Goal: Task Accomplishment & Management: Use online tool/utility

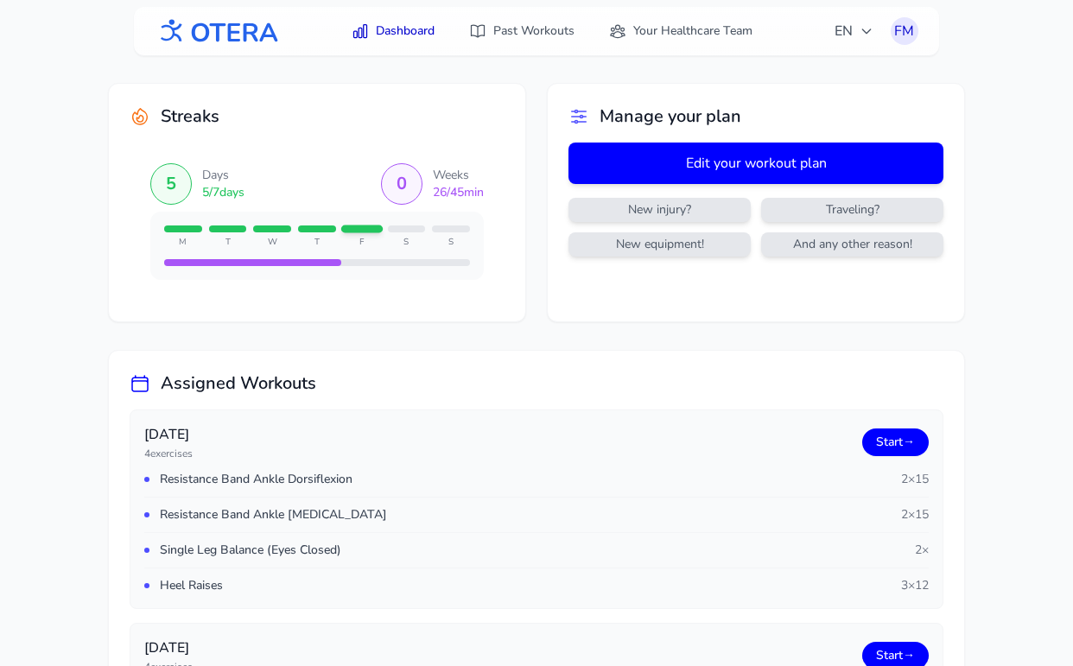
click at [712, 157] on button "Edit your workout plan" at bounding box center [755, 162] width 375 height 41
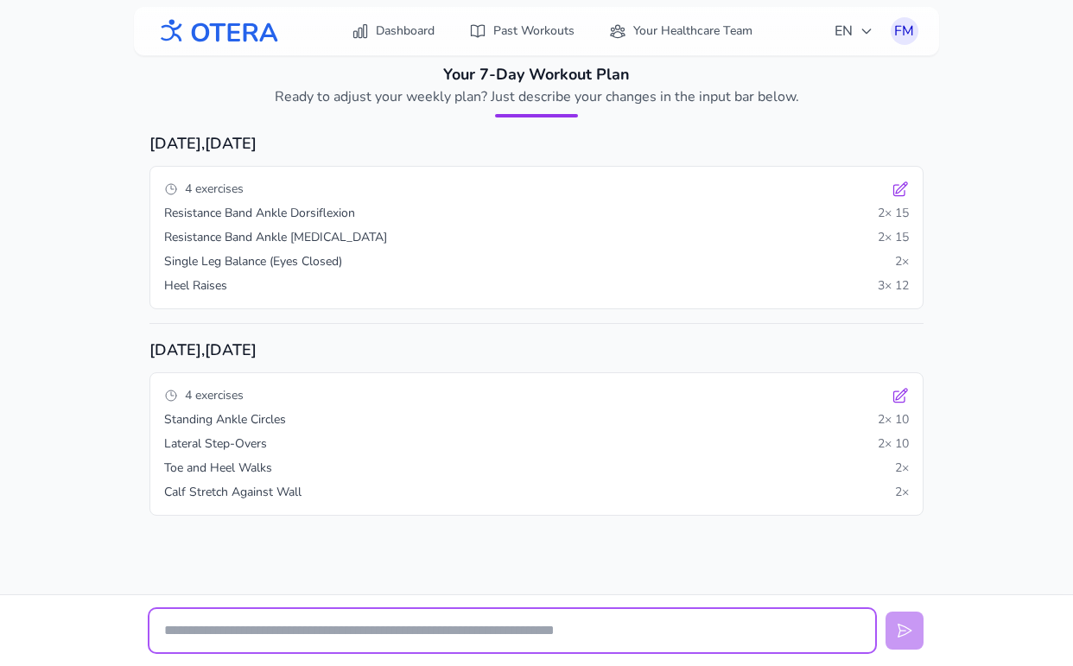
click at [356, 636] on input "text" at bounding box center [511, 630] width 725 height 43
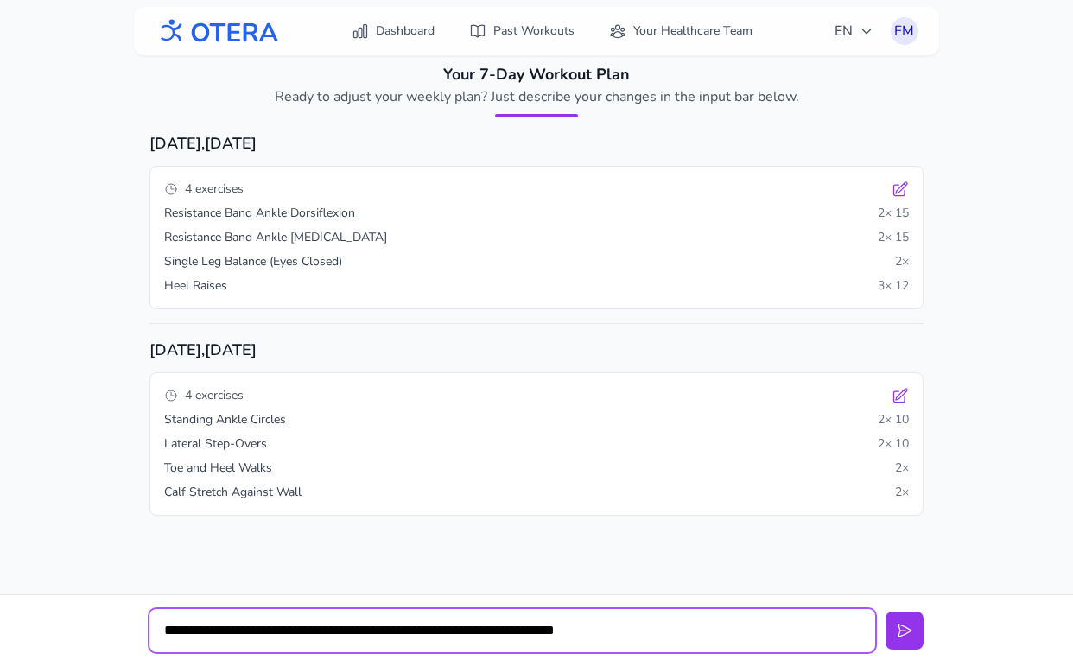
type input "**********"
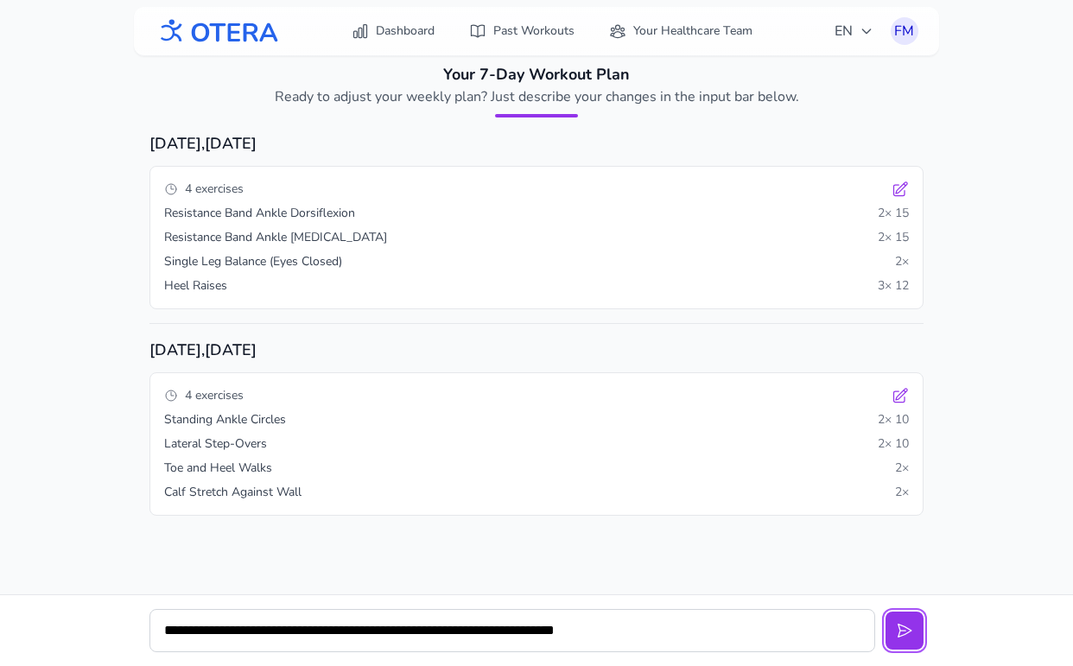
click at [885, 611] on button at bounding box center [904, 630] width 38 height 38
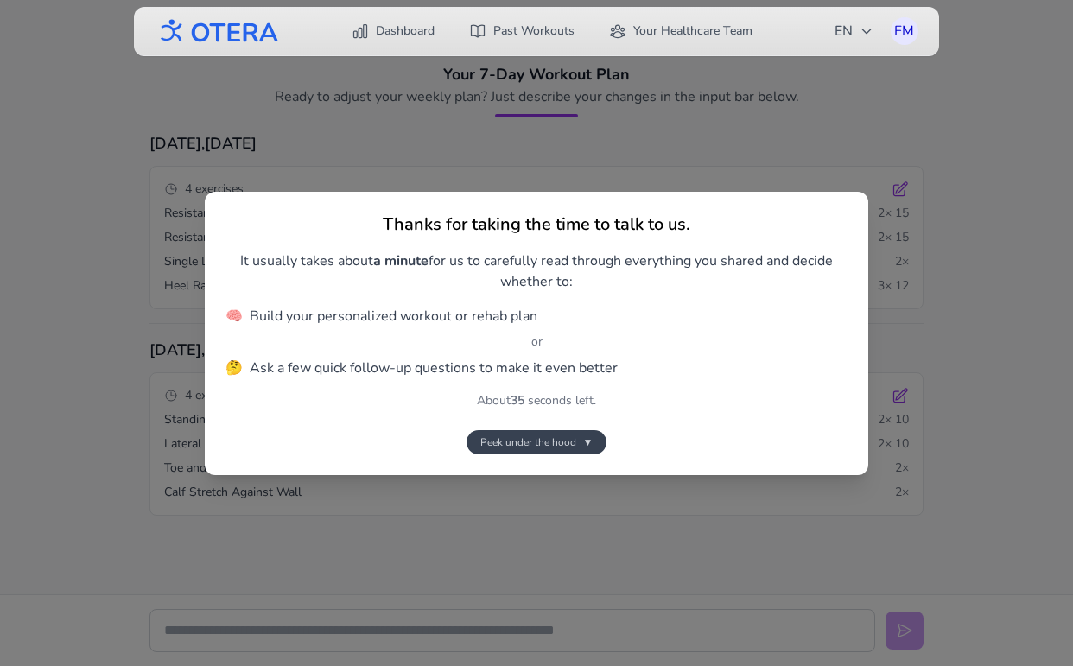
click at [548, 445] on span "Peek under the hood" at bounding box center [528, 442] width 96 height 14
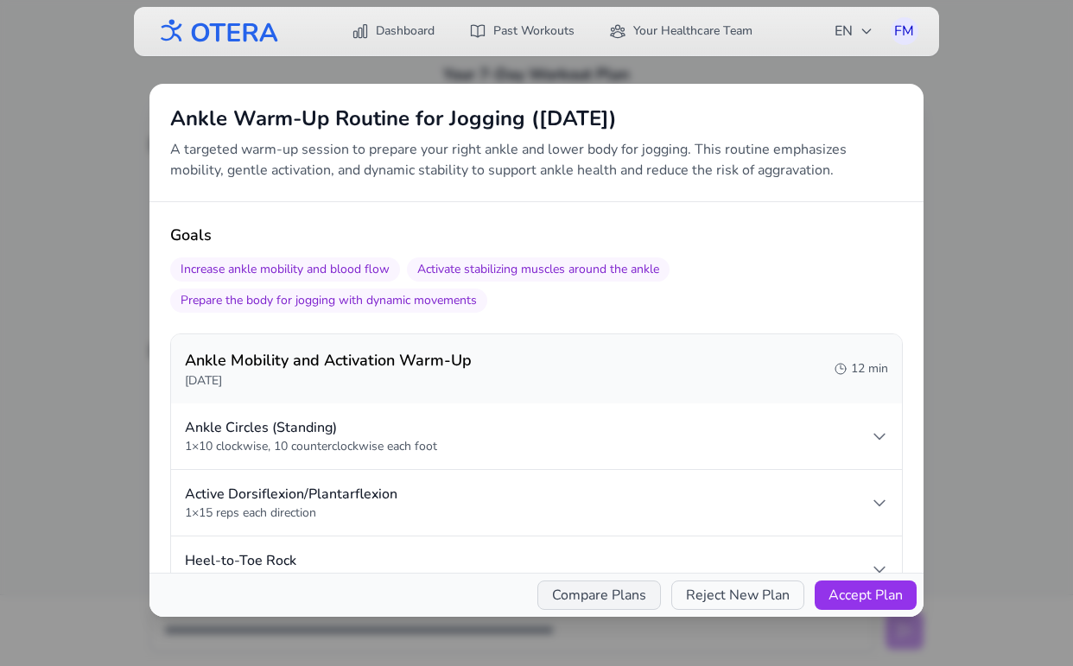
click at [614, 599] on button "Compare Plans" at bounding box center [598, 594] width 123 height 29
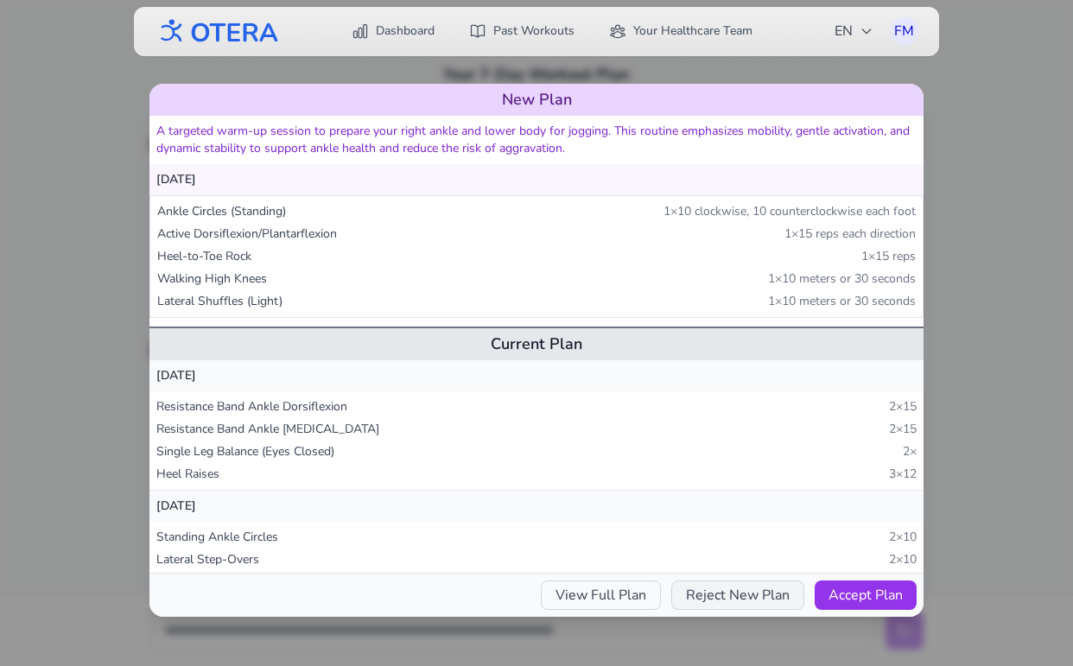
click at [719, 595] on button "Reject New Plan" at bounding box center [737, 594] width 133 height 29
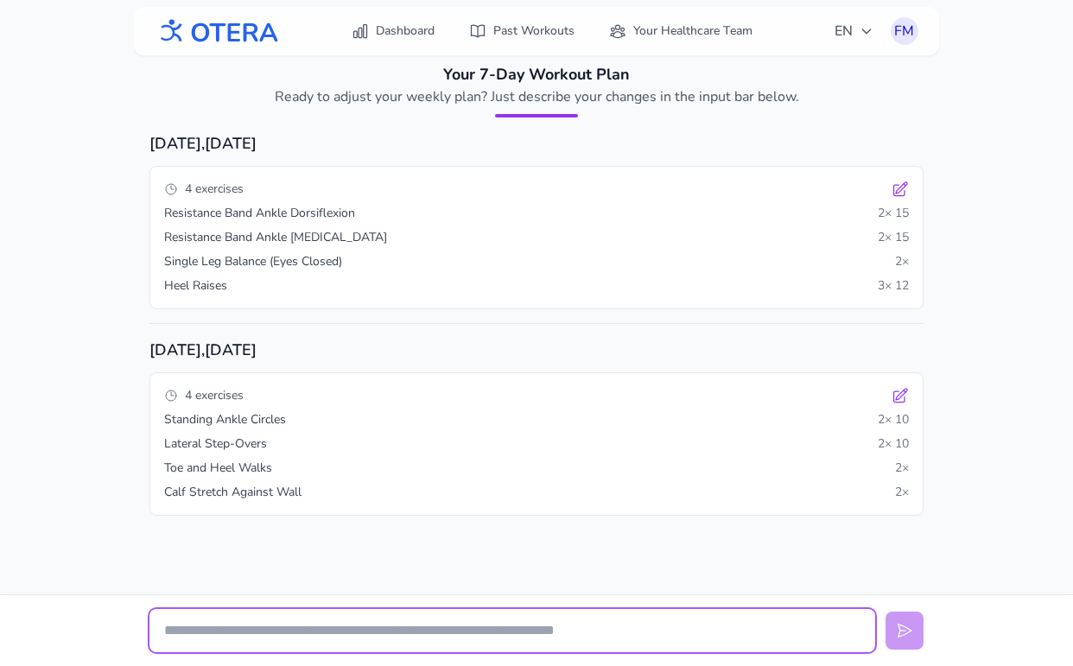
click at [405, 632] on input "text" at bounding box center [511, 630] width 725 height 43
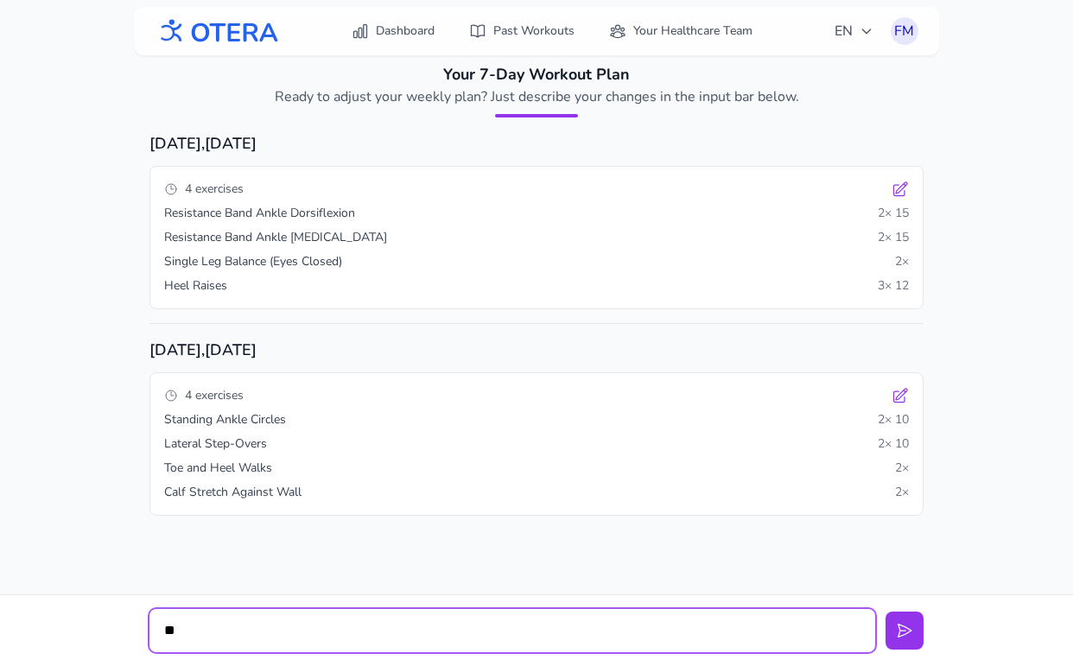
type input "*"
type input "**********"
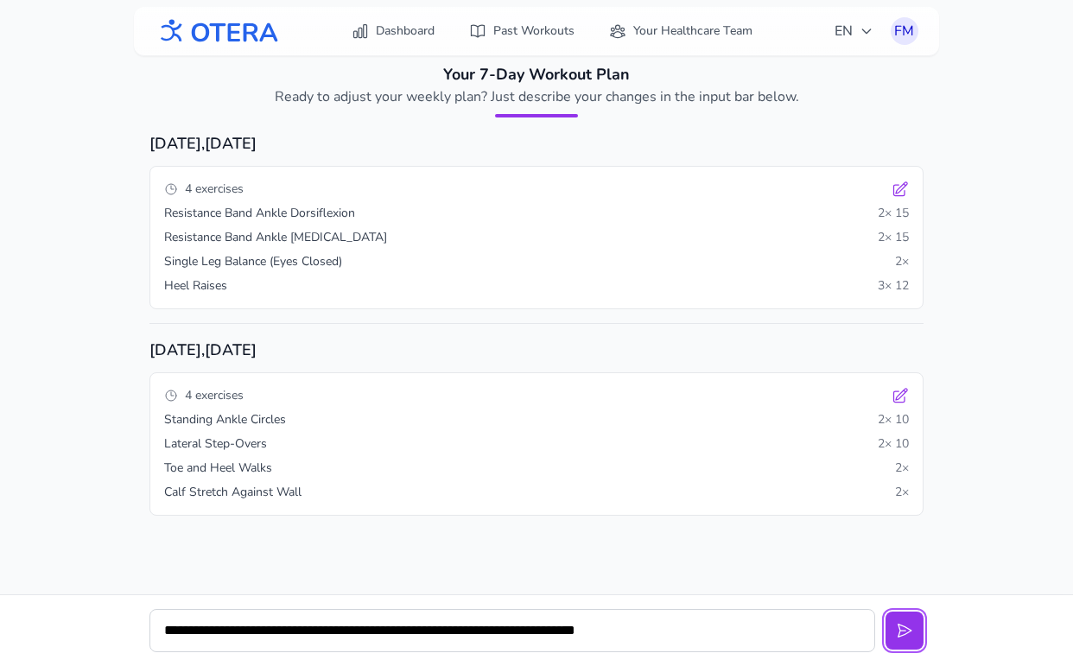
click at [885, 611] on button at bounding box center [904, 630] width 38 height 38
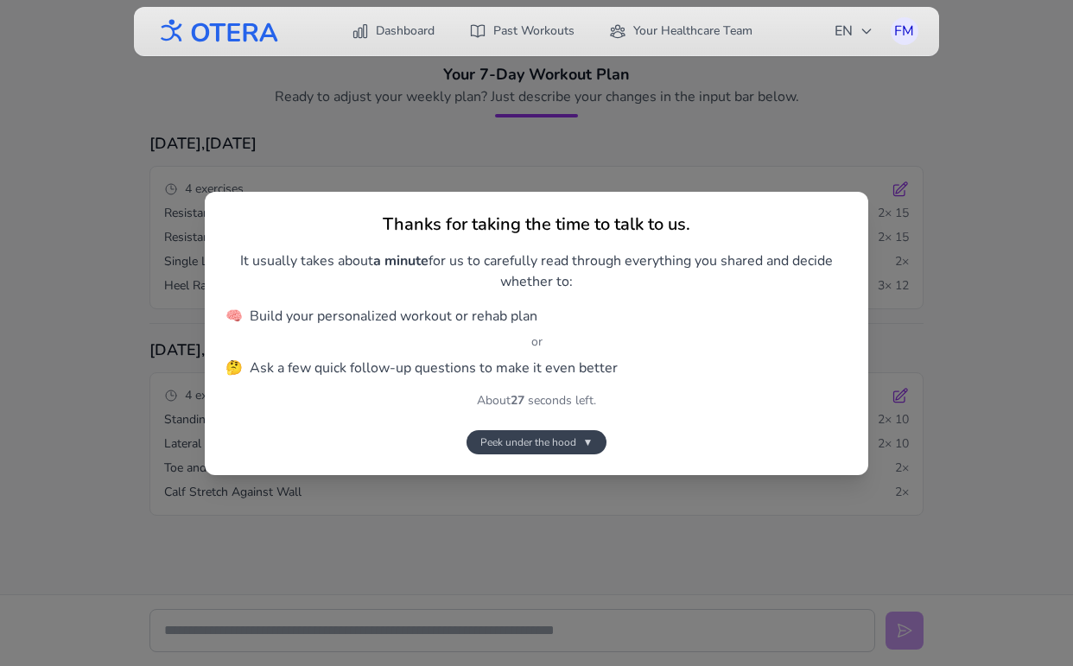
click at [583, 438] on span "▼" at bounding box center [588, 442] width 10 height 14
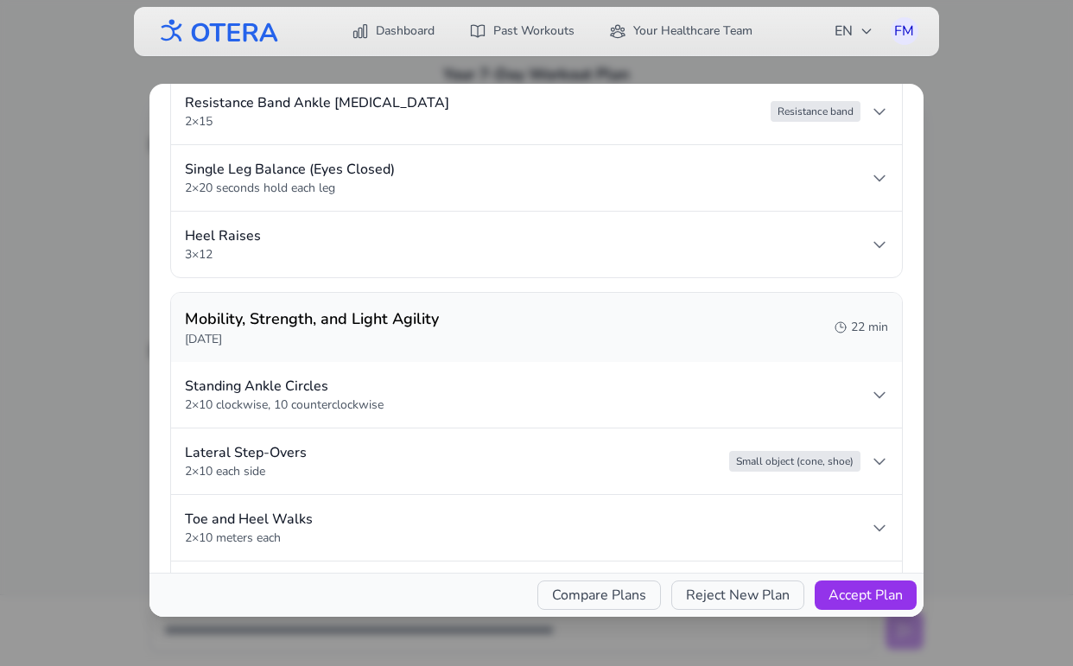
scroll to position [1194, 0]
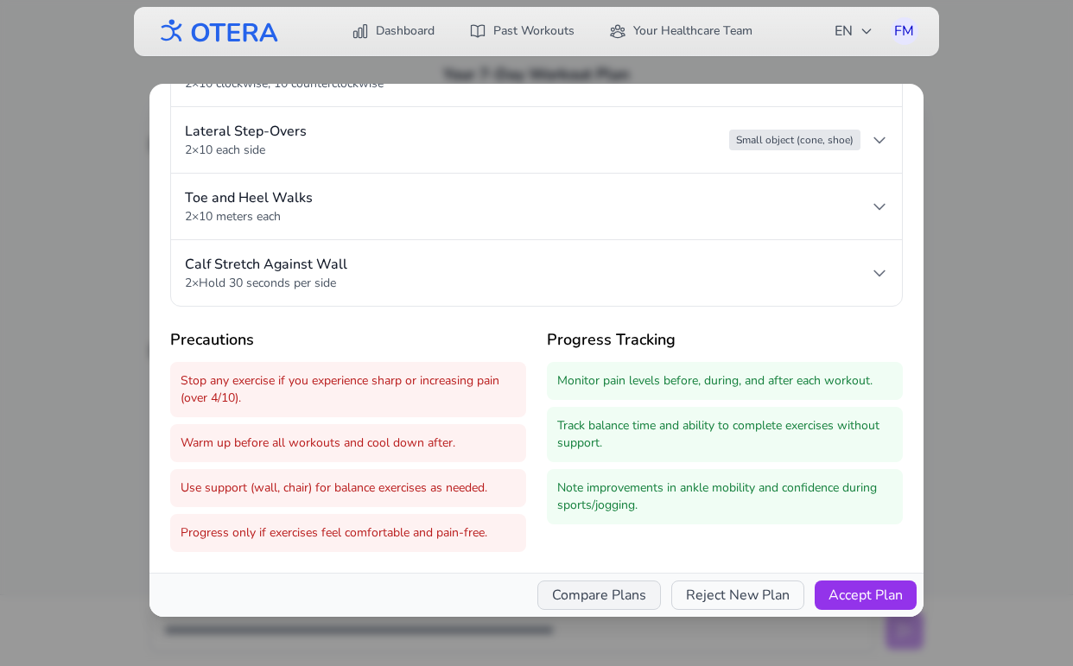
click at [622, 591] on button "Compare Plans" at bounding box center [598, 594] width 123 height 29
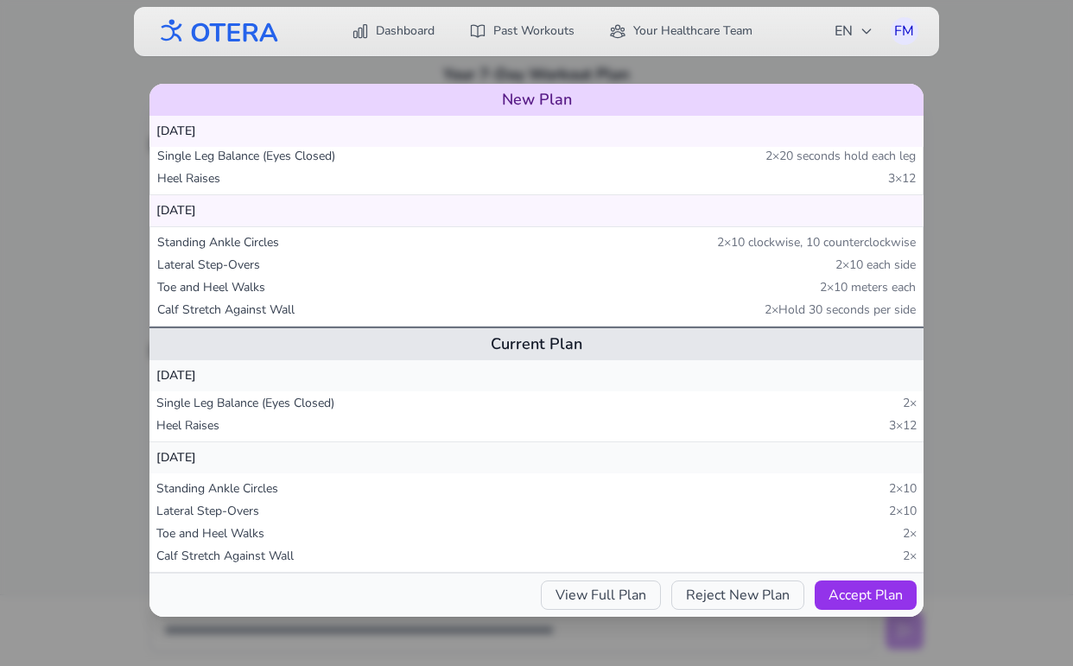
scroll to position [0, 0]
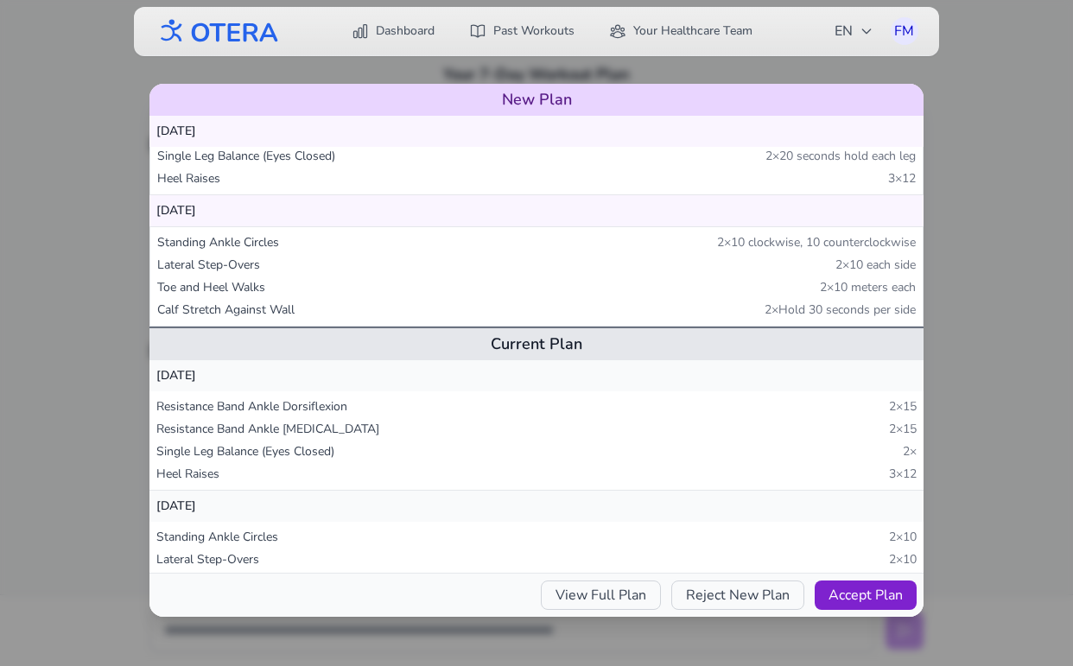
click at [858, 589] on button "Accept Plan" at bounding box center [865, 594] width 102 height 29
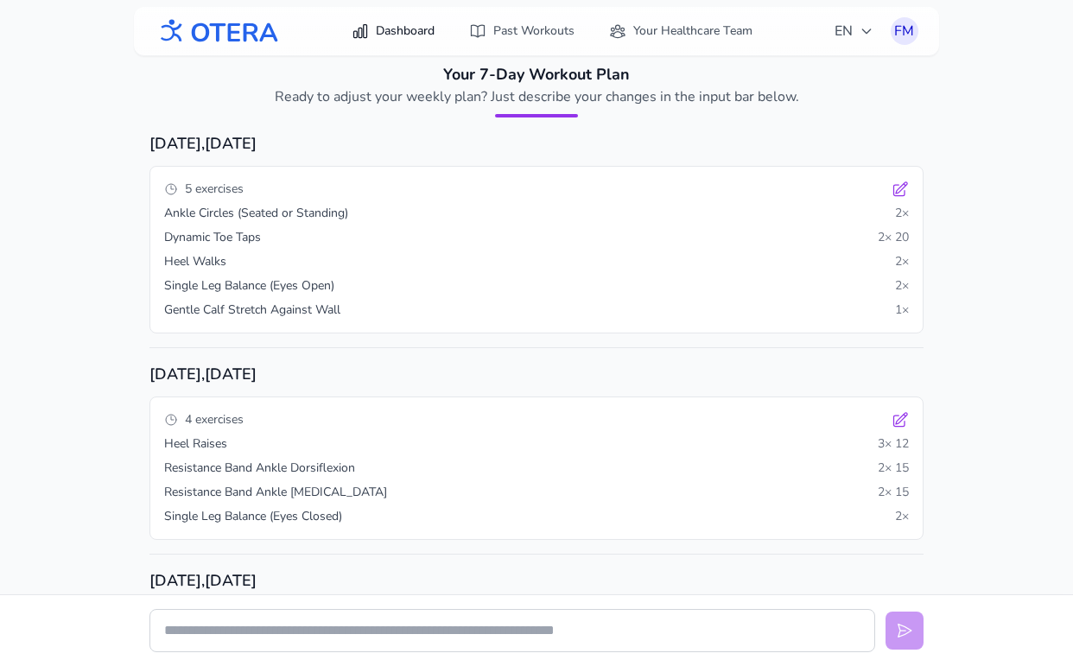
click at [406, 22] on link "Dashboard" at bounding box center [393, 31] width 104 height 31
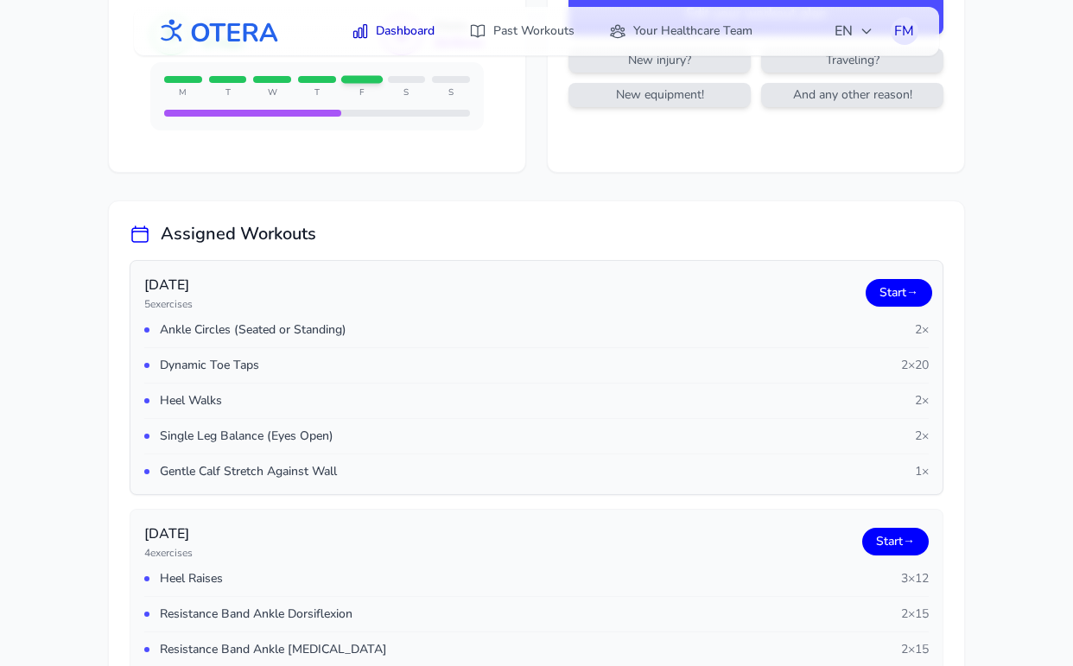
scroll to position [154, 0]
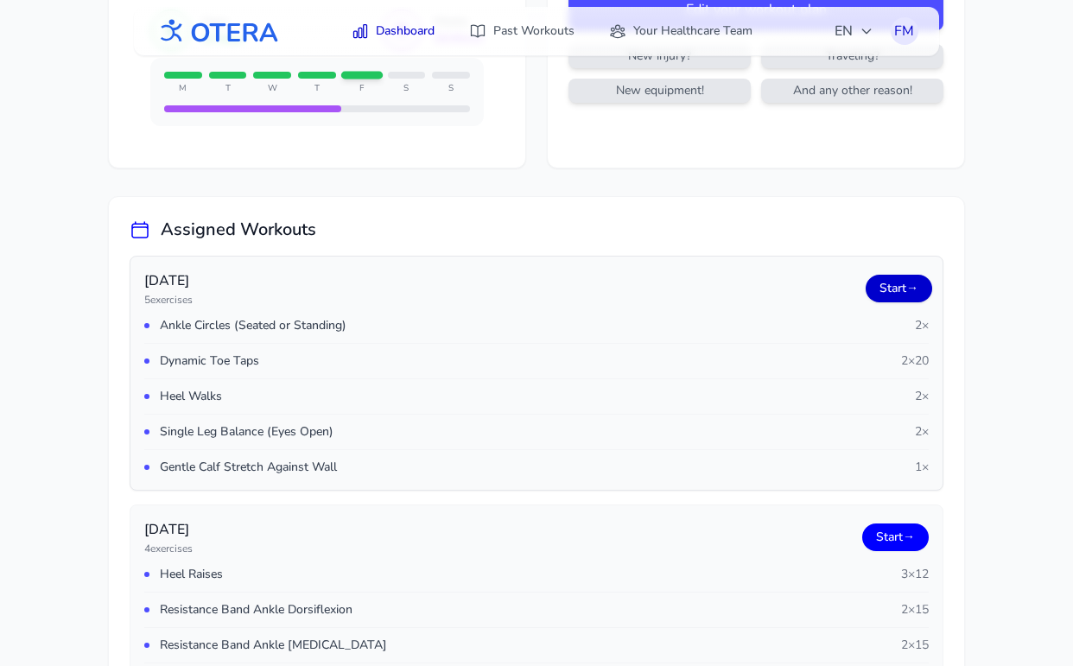
click at [893, 283] on link "Start →" at bounding box center [898, 289] width 66 height 28
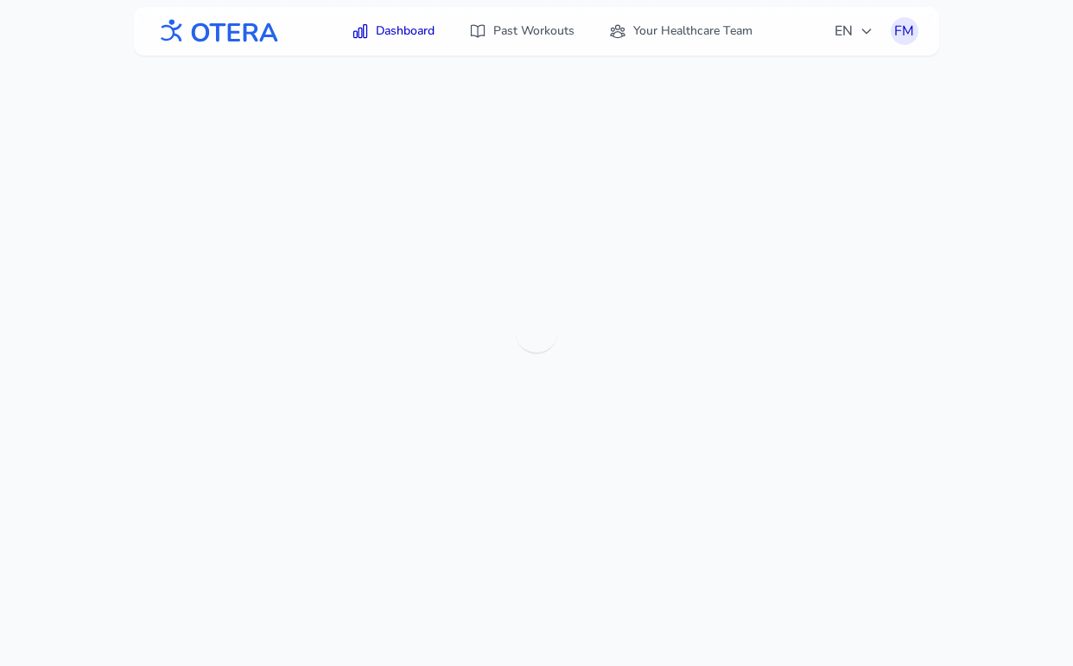
scroll to position [55, 0]
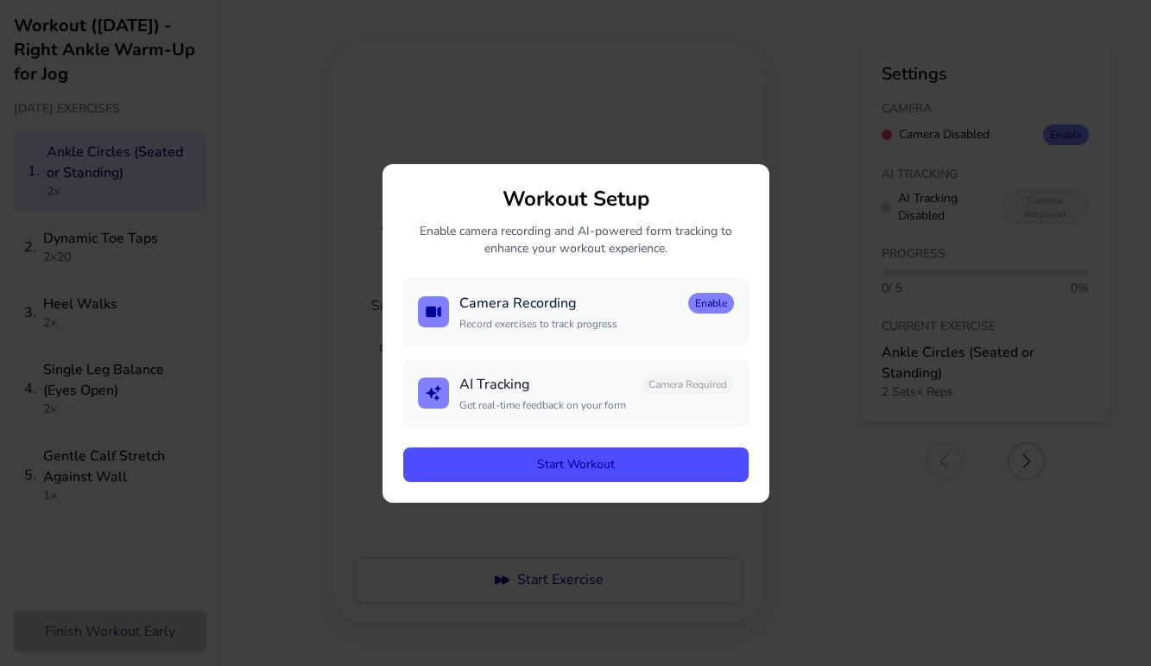
click at [601, 467] on button "Start Workout" at bounding box center [575, 464] width 345 height 35
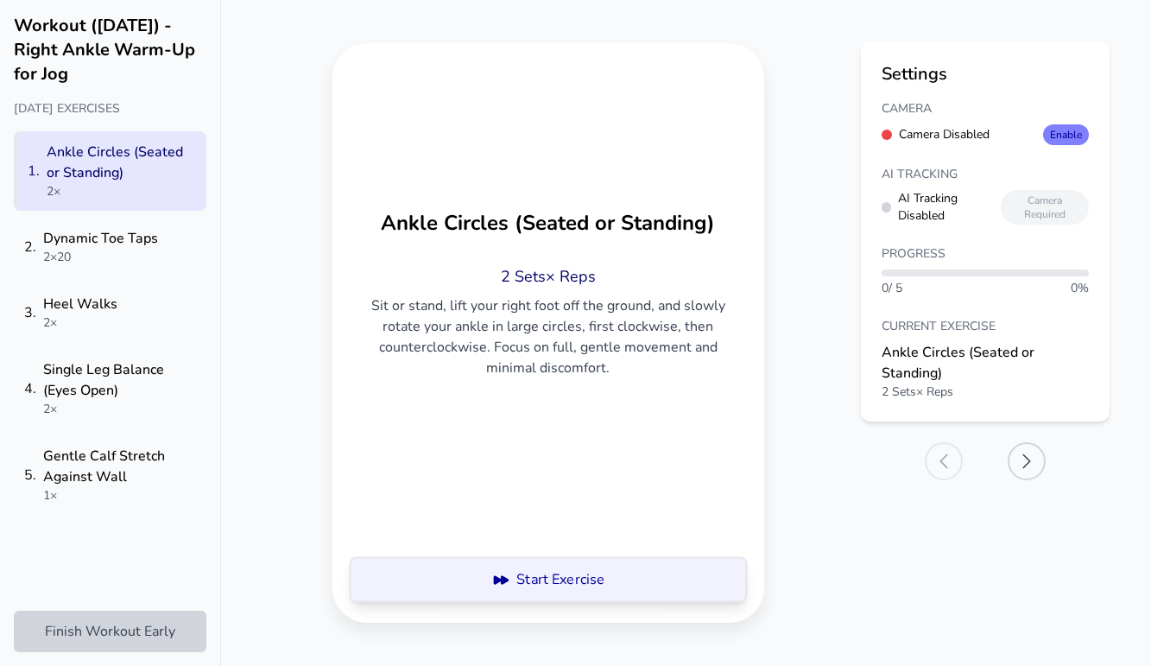
click at [548, 577] on button "Start Exercise" at bounding box center [548, 579] width 390 height 45
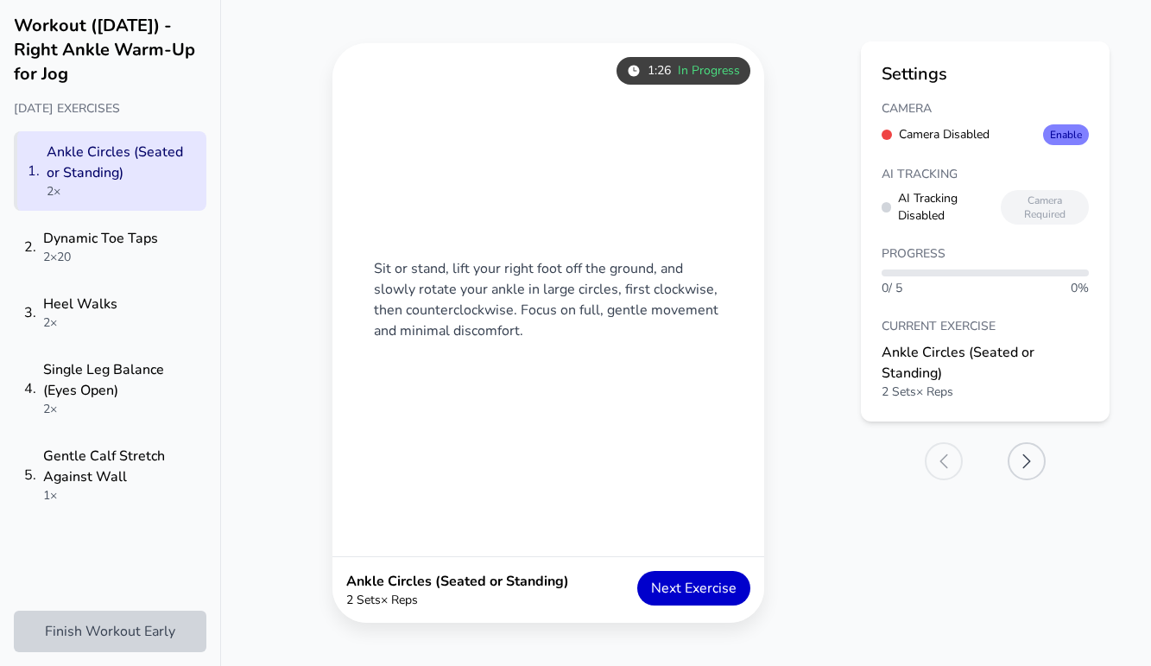
click at [689, 590] on button "Next Exercise" at bounding box center [693, 588] width 113 height 35
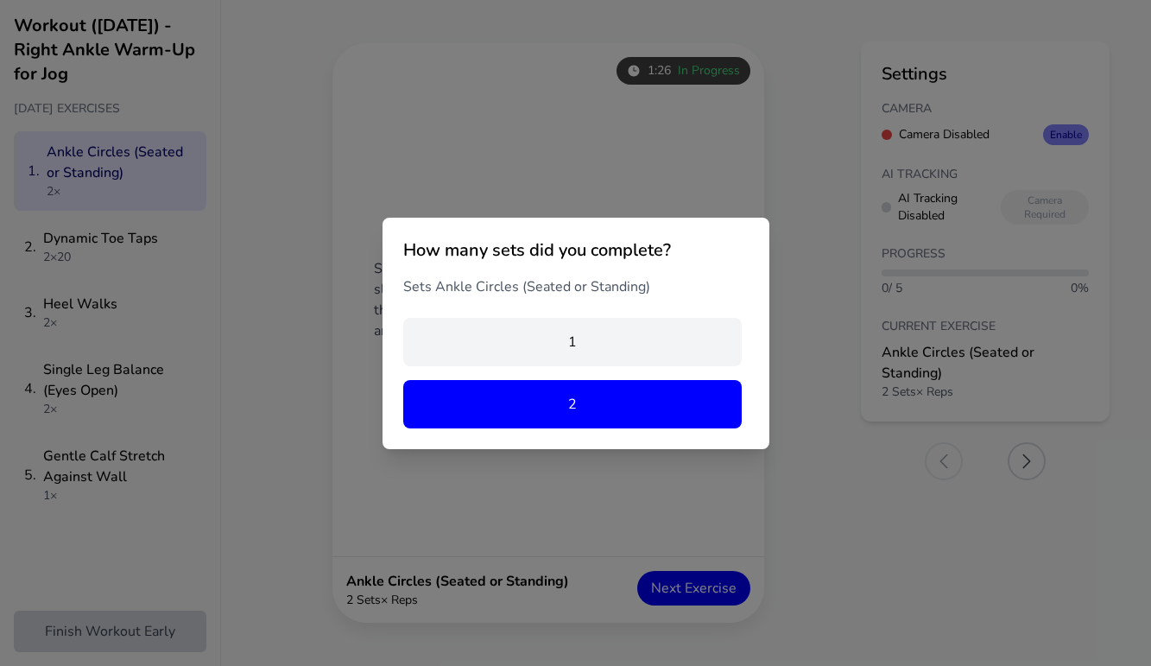
click at [575, 414] on button "2" at bounding box center [572, 404] width 339 height 48
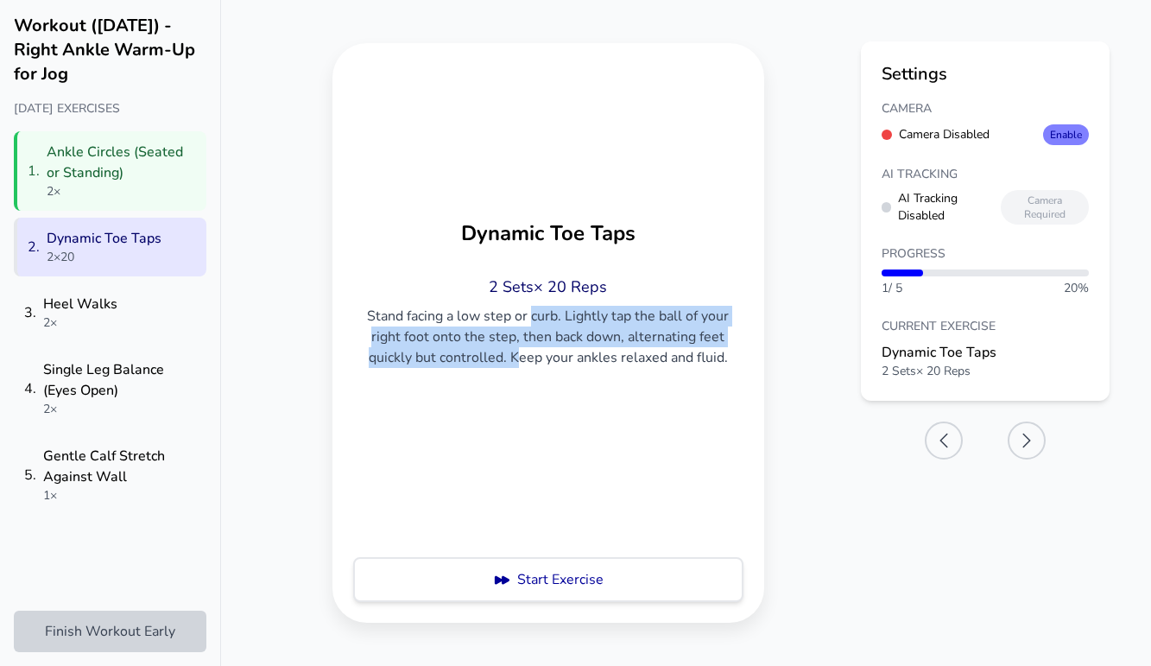
drag, startPoint x: 548, startPoint y: 304, endPoint x: 551, endPoint y: 348, distance: 44.1
click at [551, 348] on p "Stand facing a low step or curb. Lightly tap the ball of your right foot onto t…" at bounding box center [548, 337] width 363 height 62
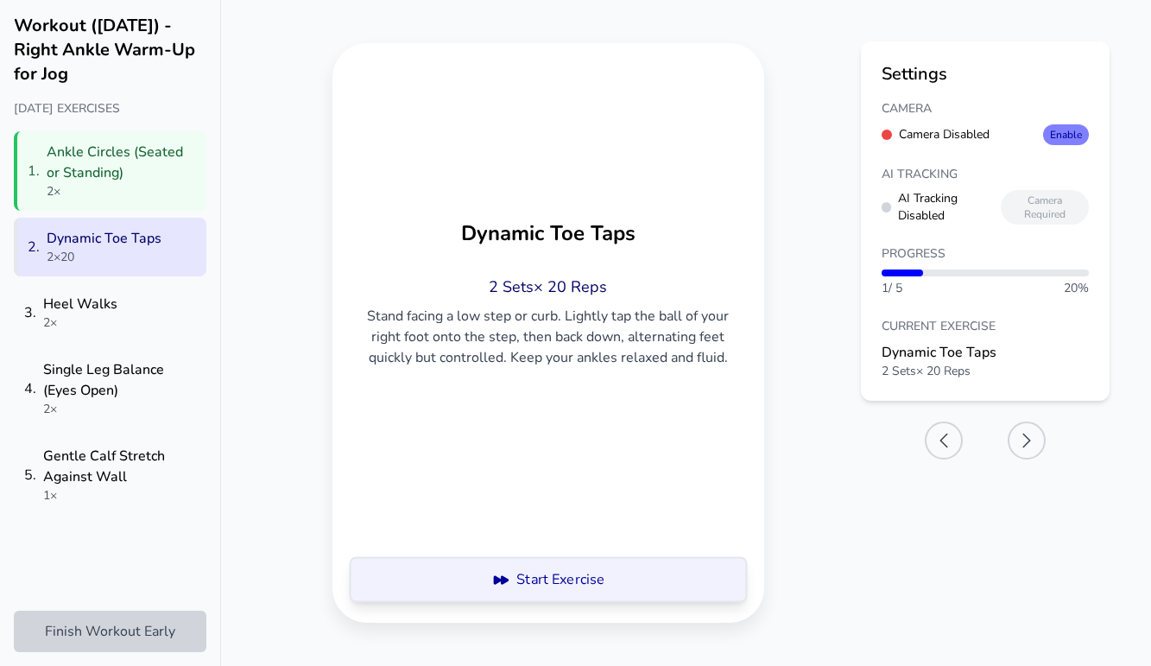
click at [530, 586] on button "Start Exercise" at bounding box center [547, 579] width 390 height 45
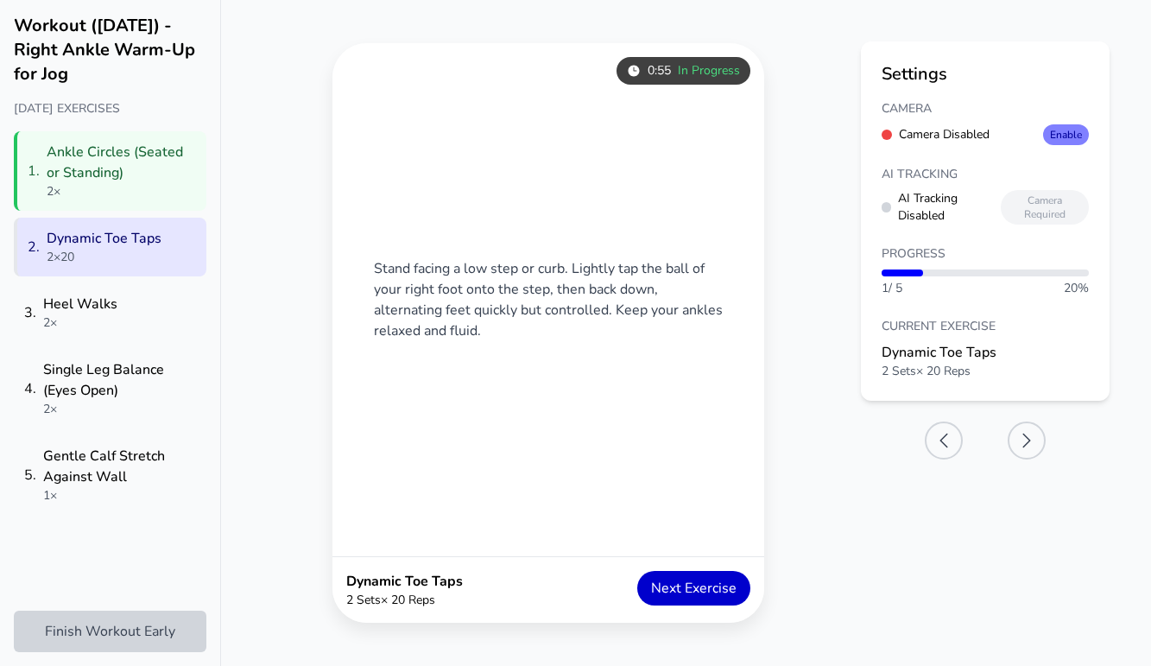
click at [674, 584] on button "Next Exercise" at bounding box center [693, 588] width 113 height 35
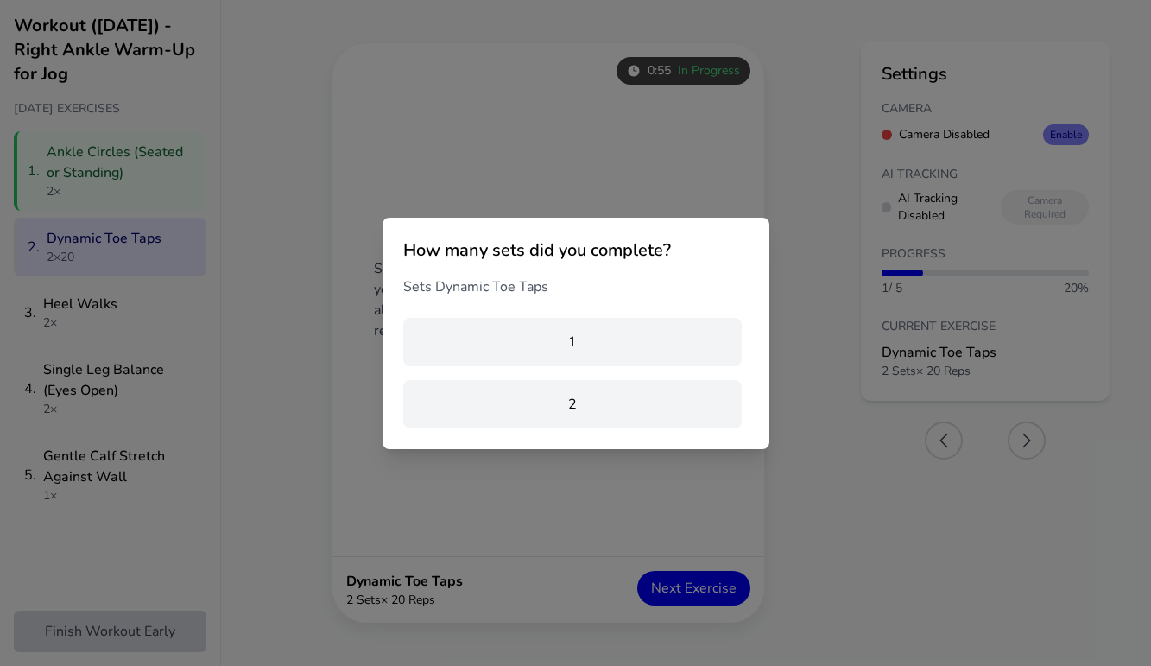
click at [674, 580] on div "How many sets did you complete? Sets Dynamic Toe Taps 1 2" at bounding box center [575, 333] width 1151 height 666
click at [612, 374] on div "1 2" at bounding box center [572, 373] width 339 height 111
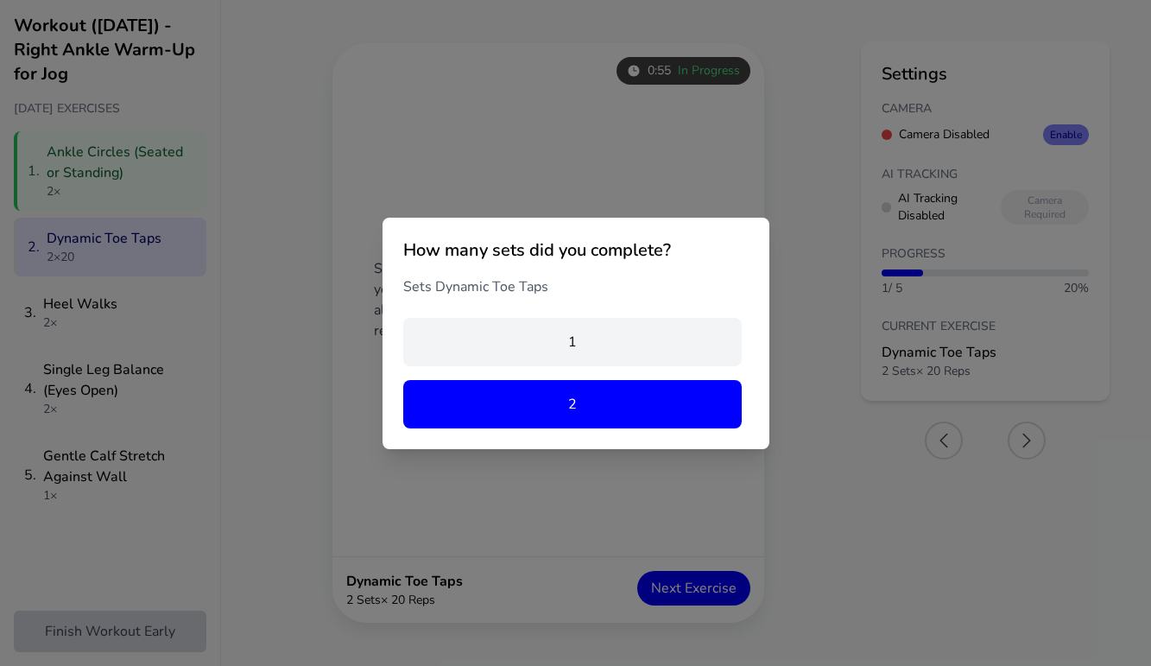
click at [612, 384] on button "2" at bounding box center [572, 404] width 339 height 48
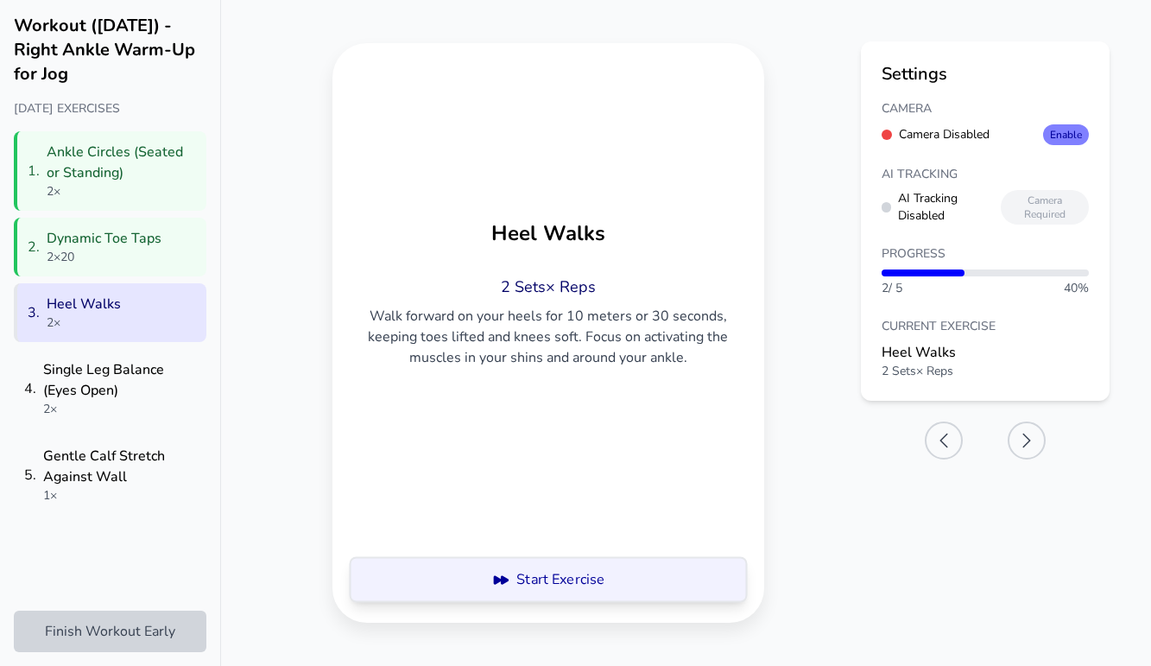
click at [584, 569] on button "Start Exercise" at bounding box center [548, 579] width 390 height 45
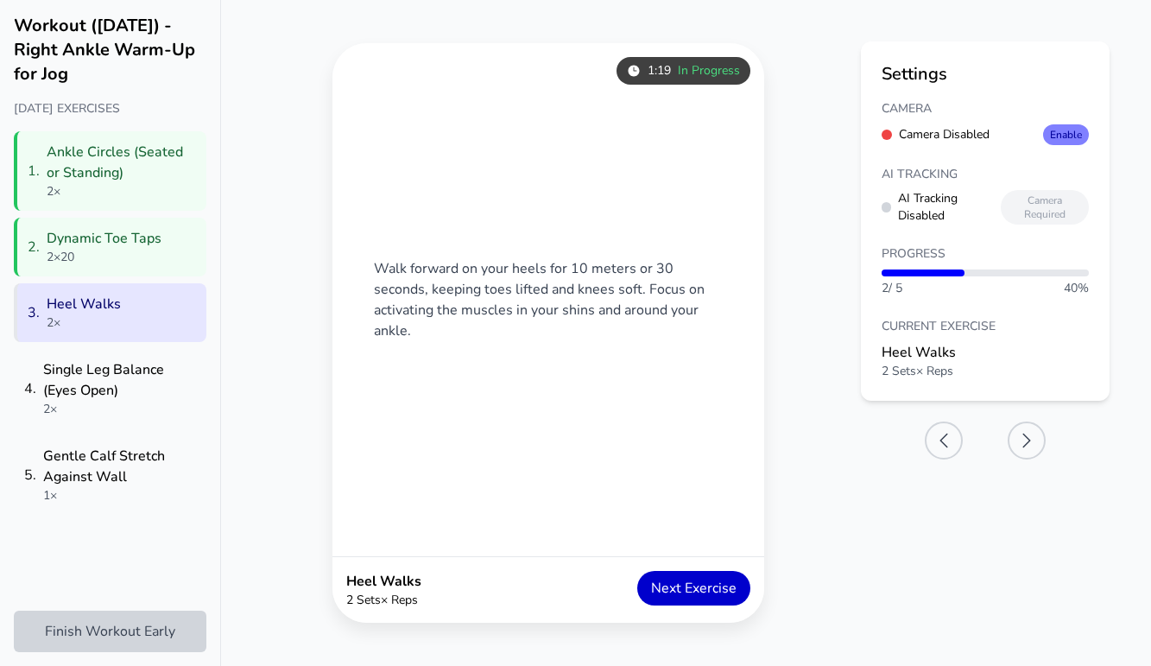
click at [714, 586] on button "Next Exercise" at bounding box center [693, 588] width 113 height 35
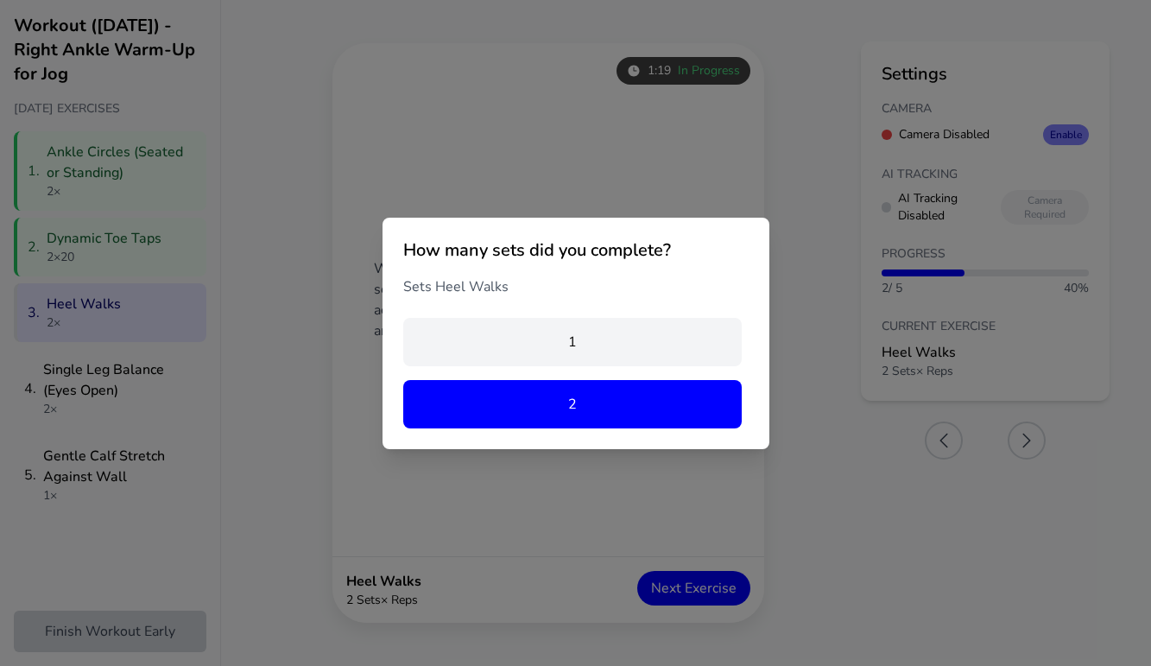
click at [636, 414] on button "2" at bounding box center [572, 404] width 339 height 48
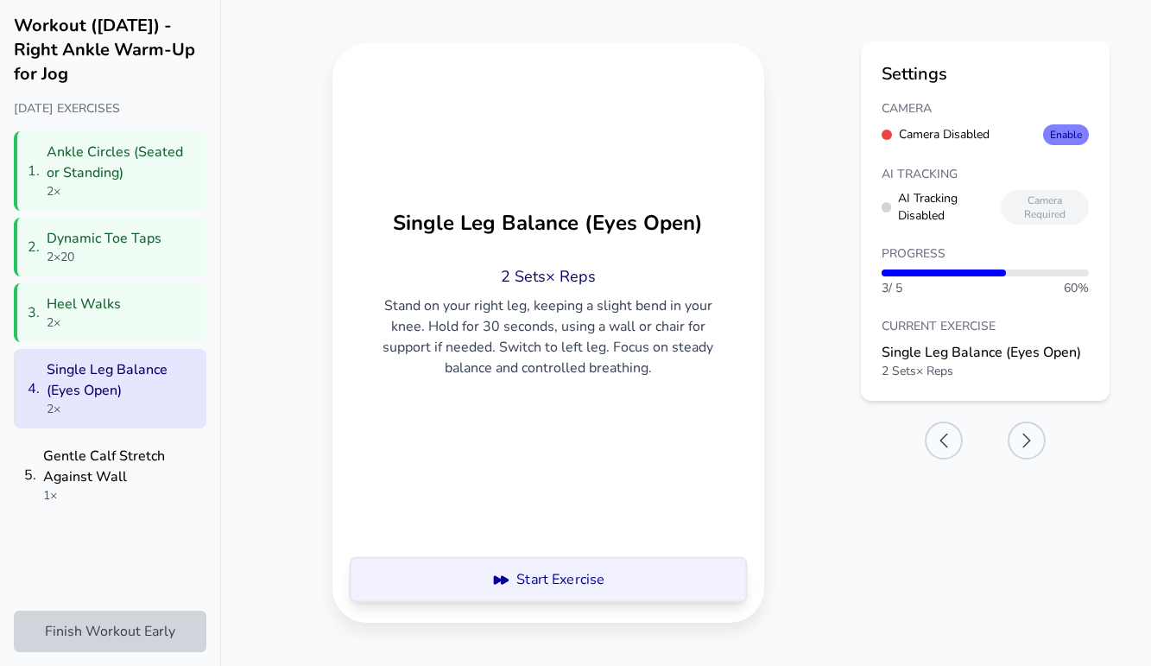
click at [577, 566] on button "Start Exercise" at bounding box center [548, 579] width 390 height 45
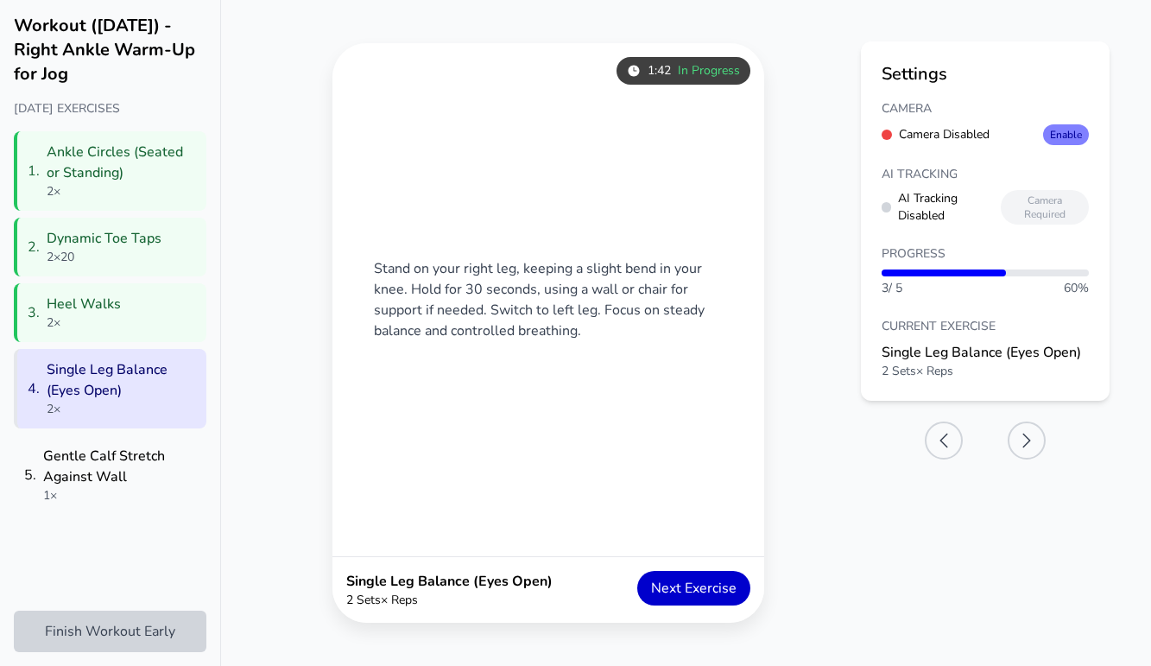
click at [680, 591] on button "Next Exercise" at bounding box center [693, 588] width 113 height 35
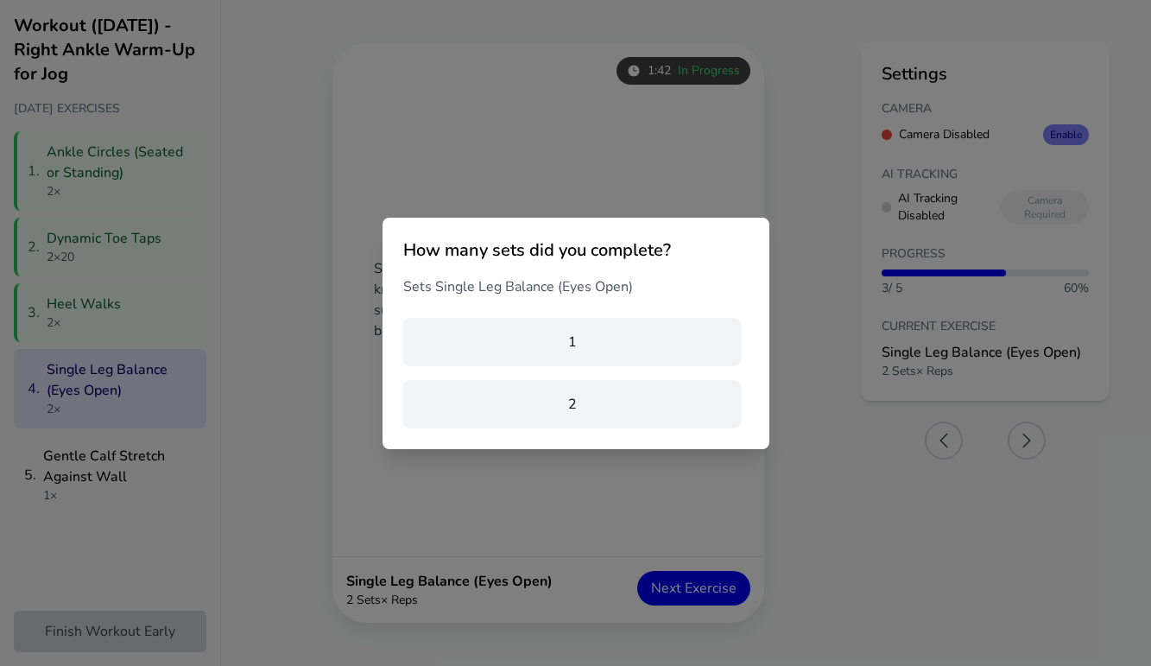
click at [635, 407] on button "2" at bounding box center [572, 404] width 339 height 48
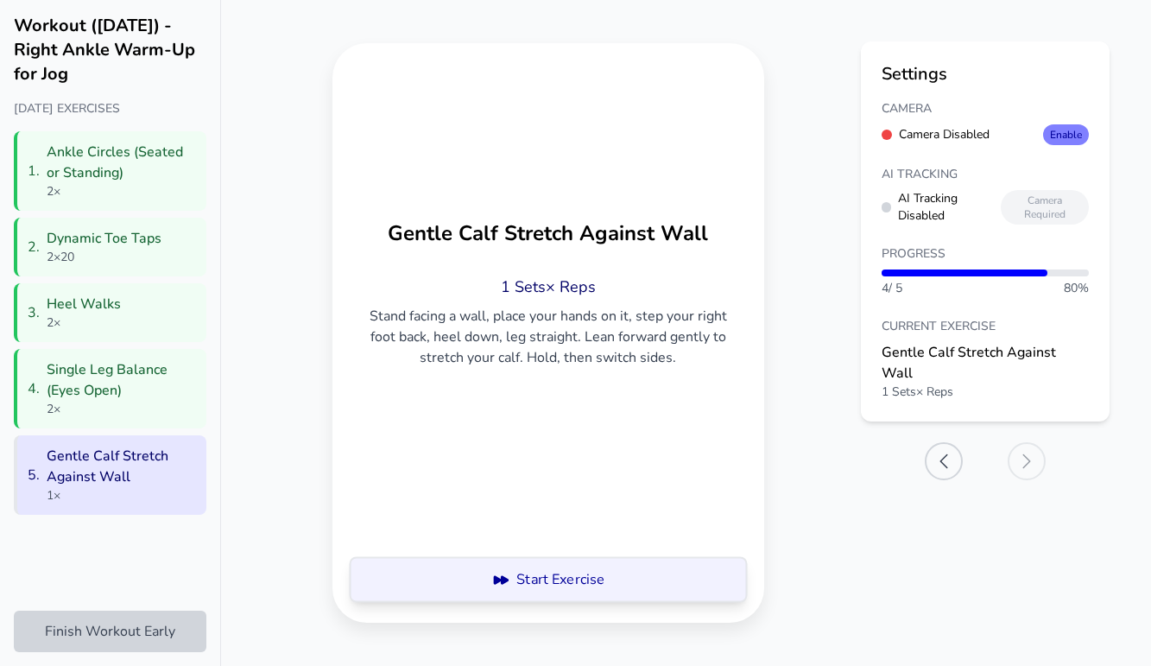
click at [523, 598] on button "Start Exercise" at bounding box center [548, 579] width 390 height 45
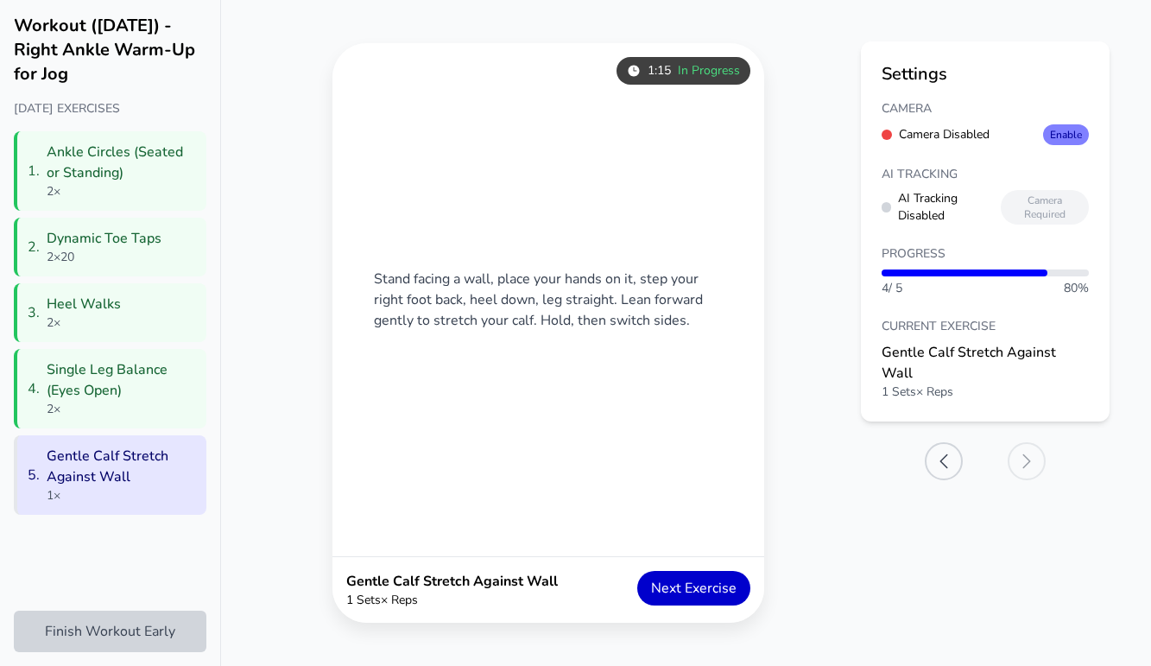
click at [650, 591] on button "Next Exercise" at bounding box center [693, 588] width 113 height 35
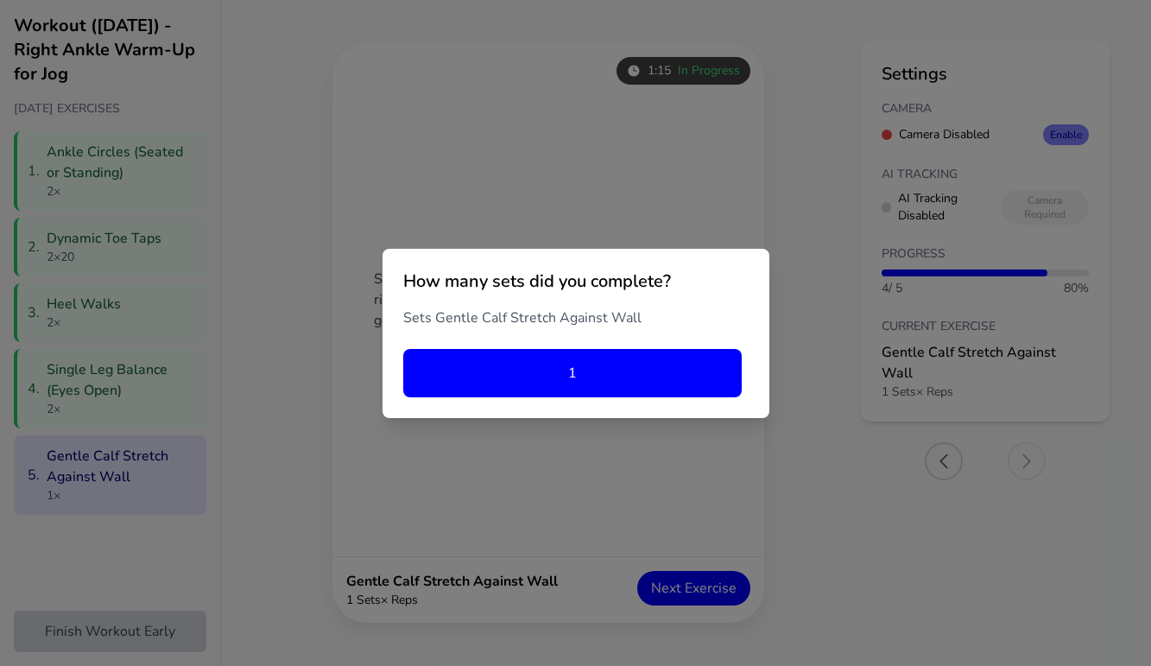
click at [589, 383] on button "1" at bounding box center [572, 373] width 339 height 48
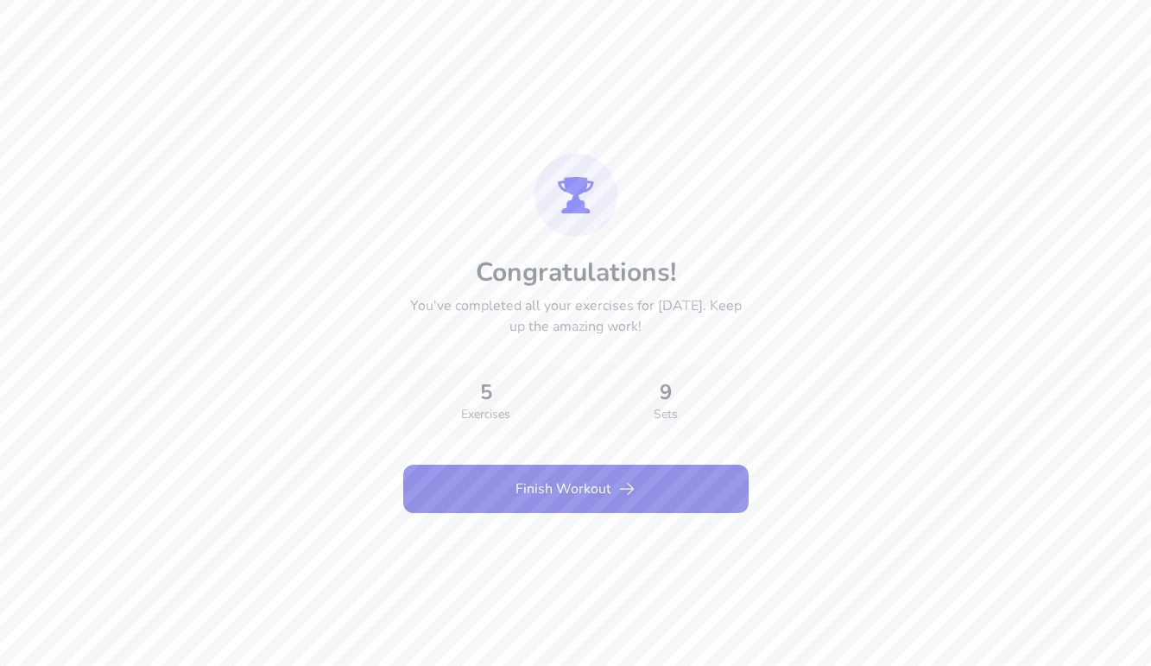
click at [583, 490] on button "Finish Workout" at bounding box center [575, 489] width 345 height 48
